Goal: Information Seeking & Learning: Learn about a topic

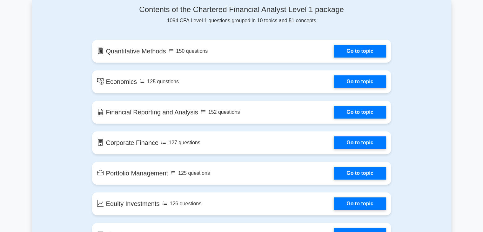
scroll to position [336, 0]
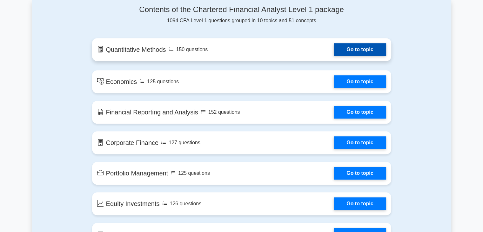
click at [334, 56] on link "Go to topic" at bounding box center [360, 49] width 52 height 13
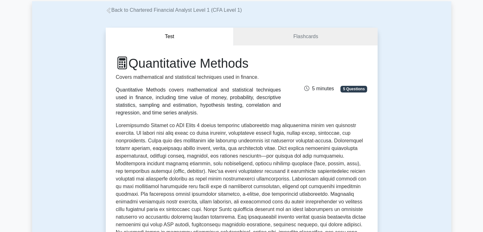
scroll to position [34, 0]
click at [293, 37] on link "Flashcards" at bounding box center [305, 37] width 143 height 18
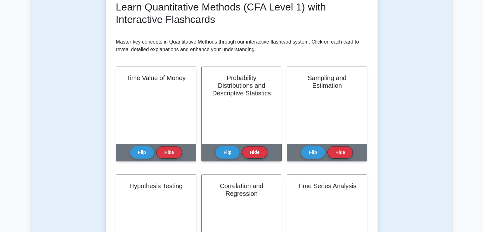
scroll to position [94, 0]
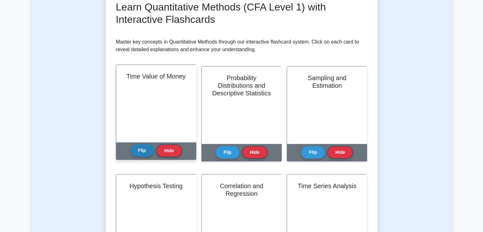
click at [142, 155] on button "Flip" at bounding box center [142, 150] width 24 height 12
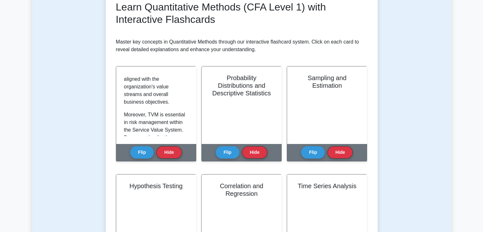
scroll to position [397, 0]
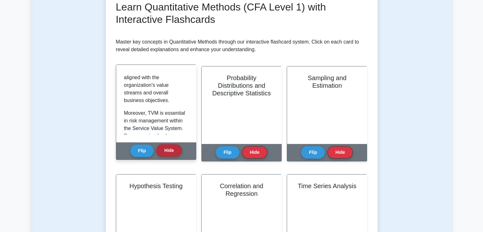
click at [169, 151] on button "Hide" at bounding box center [168, 150] width 25 height 12
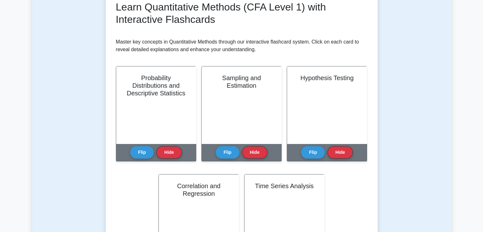
click at [169, 151] on button "Hide" at bounding box center [168, 152] width 25 height 12
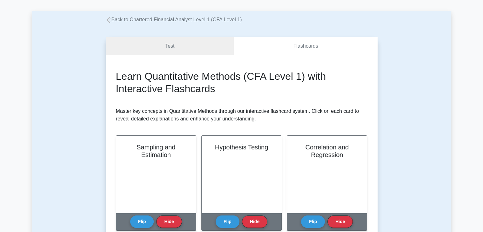
scroll to position [0, 0]
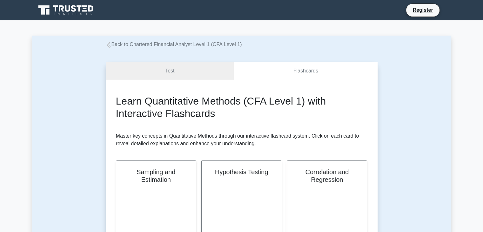
click at [203, 75] on link "Test" at bounding box center [170, 71] width 128 height 18
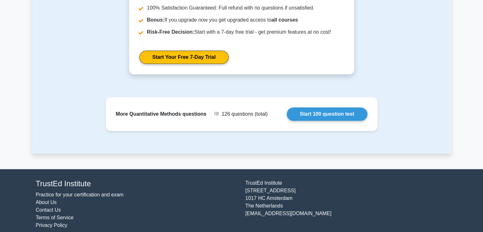
scroll to position [762, 0]
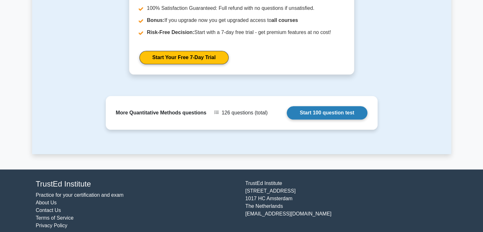
click at [287, 119] on link "Start 100 question test" at bounding box center [327, 112] width 81 height 13
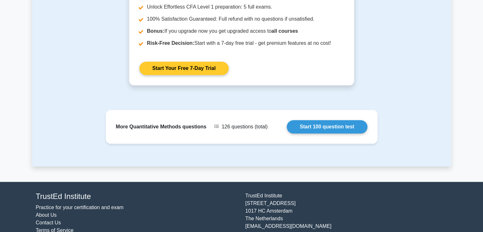
scroll to position [749, 0]
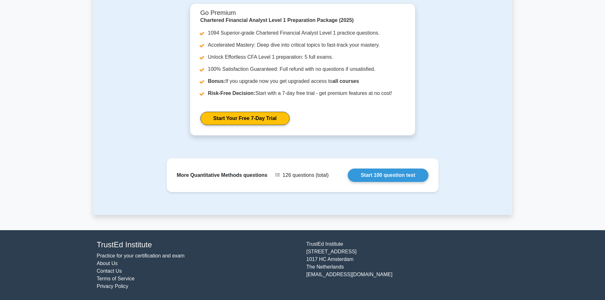
scroll to position [701, 0]
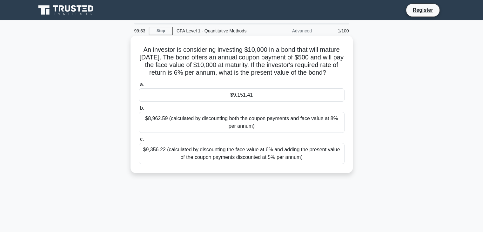
click at [208, 118] on div "$8,962.59 (calculated by discounting both the coupon payments and face value at…" at bounding box center [242, 122] width 206 height 21
click at [139, 110] on input "b. $8,962.59 (calculated by discounting both the coupon payments and face value…" at bounding box center [139, 108] width 0 height 4
